Goal: Information Seeking & Learning: Understand process/instructions

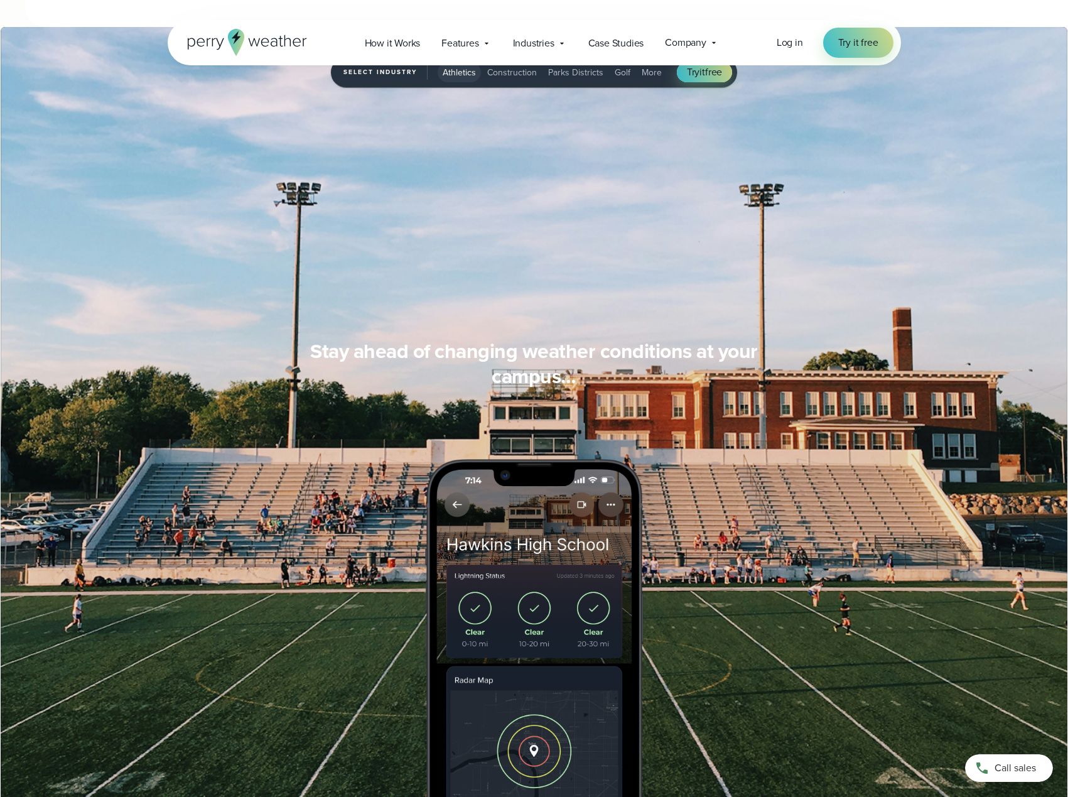
scroll to position [628, 0]
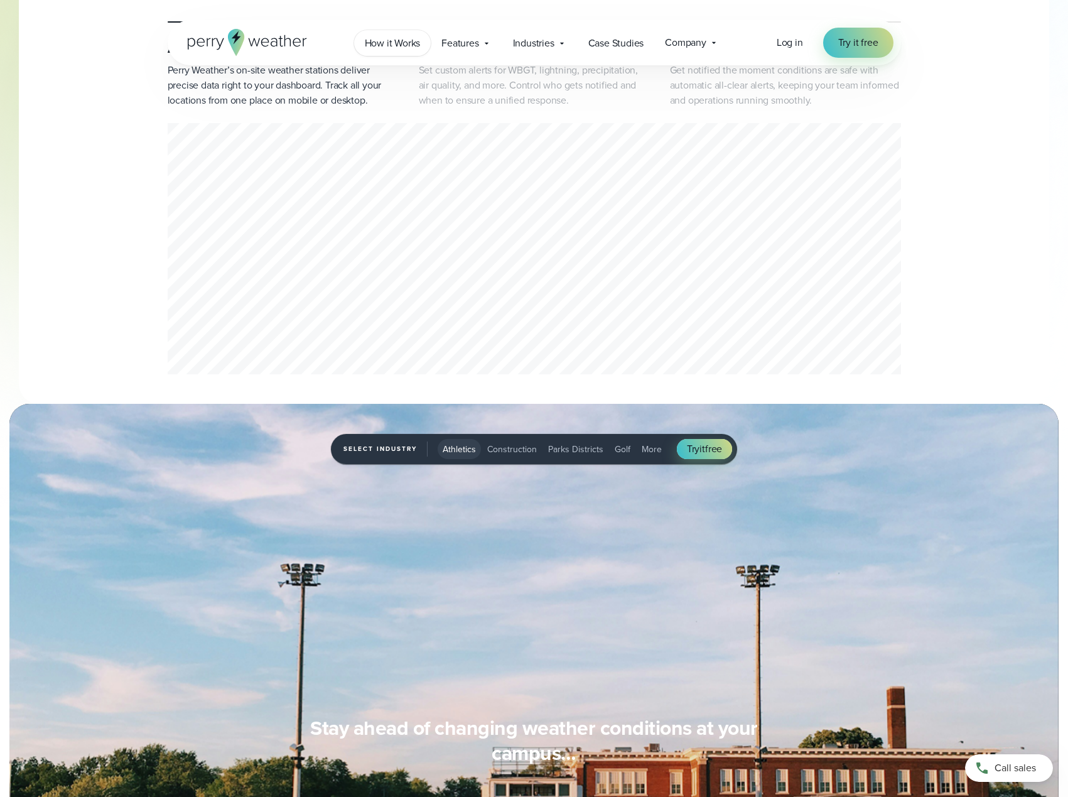
click at [383, 39] on span "How it Works" at bounding box center [393, 43] width 56 height 15
